Goal: Information Seeking & Learning: Learn about a topic

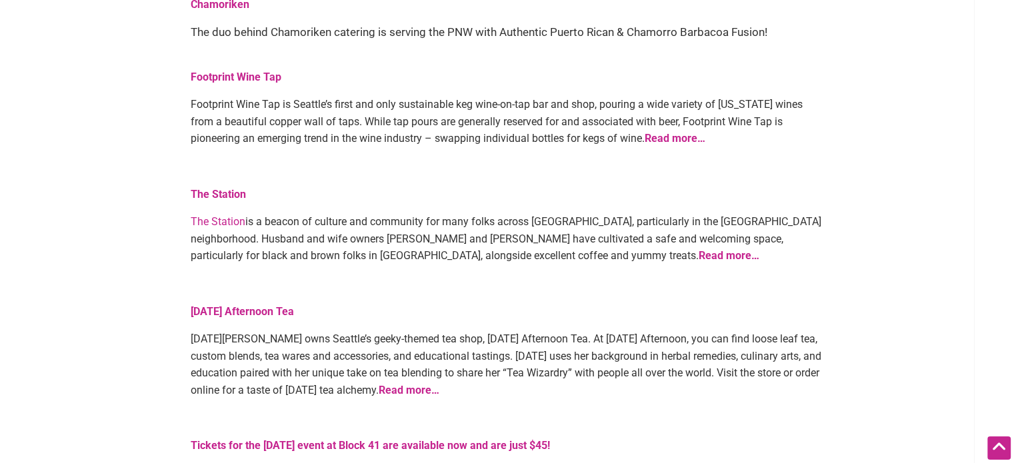
scroll to position [442, 0]
click at [436, 383] on strong "Read more…" at bounding box center [409, 389] width 61 height 13
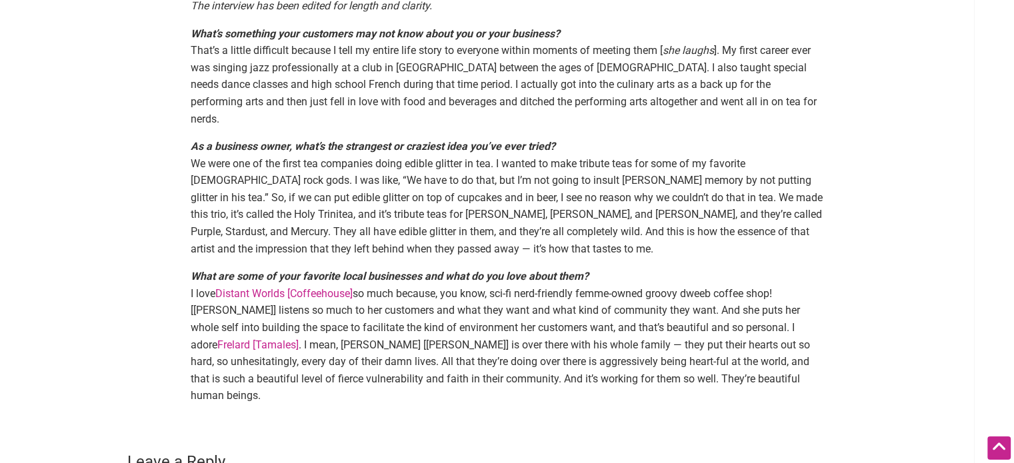
scroll to position [1149, 0]
